Goal: Check status: Check status

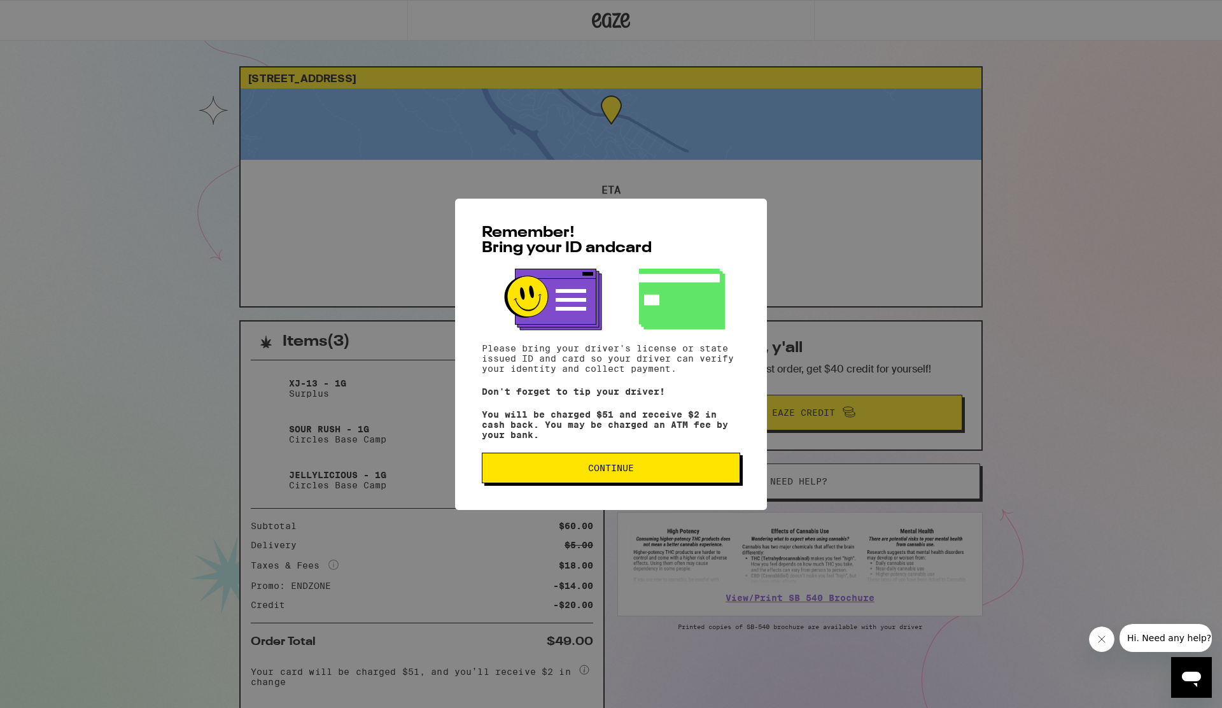
click at [717, 460] on button "Continue" at bounding box center [611, 468] width 258 height 31
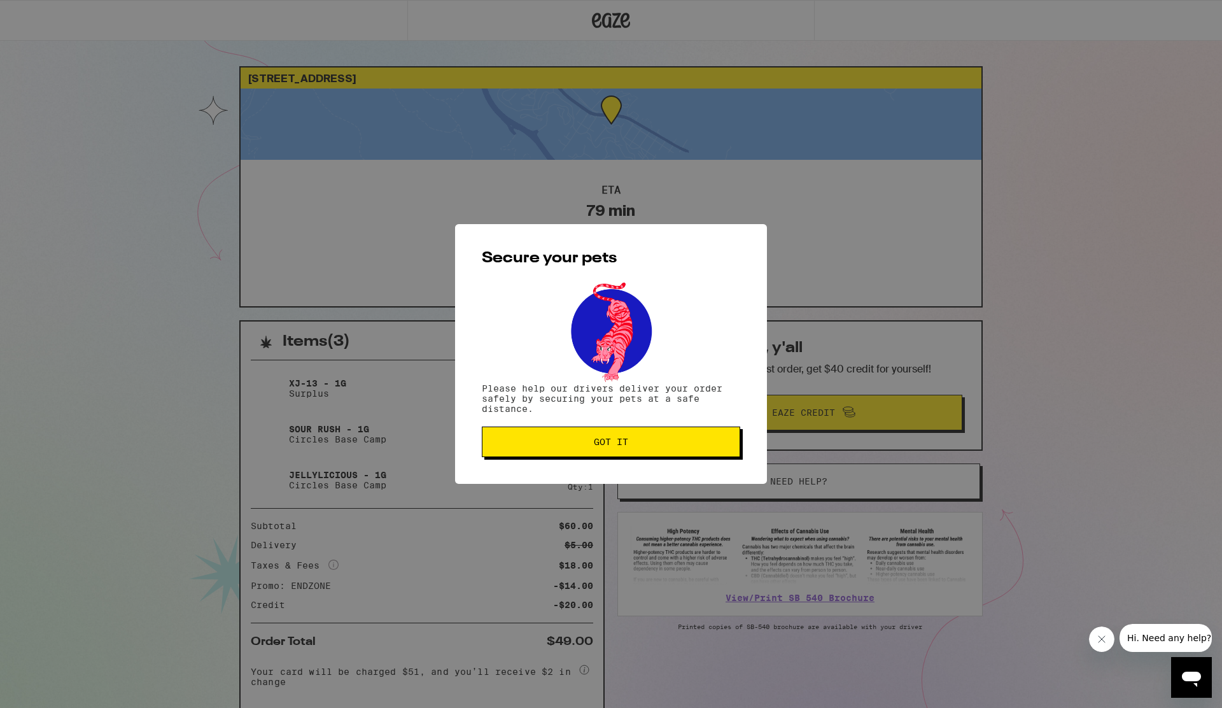
click at [705, 461] on div "Secure your pets Please help our drivers deliver your order safely by securing …" at bounding box center [611, 354] width 312 height 260
click at [678, 457] on button "Got it" at bounding box center [611, 441] width 258 height 31
